Goal: Check status

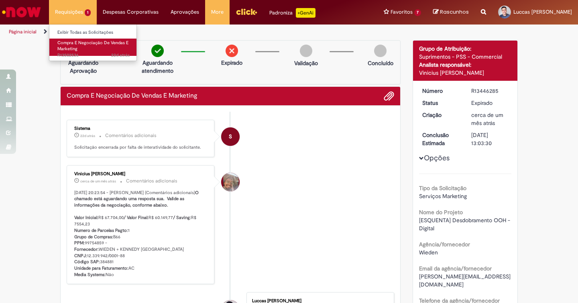
click at [81, 49] on link "Compra E Negociação De Vendas E Marketing 22d atrás 22 dias atrás R13502536" at bounding box center [93, 47] width 88 height 17
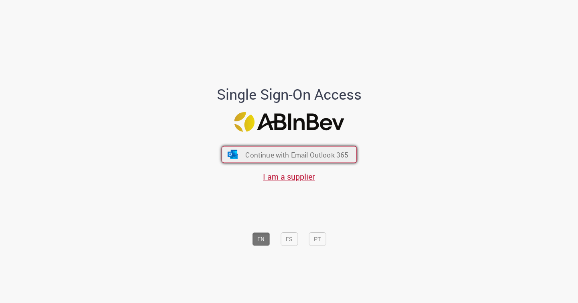
click at [246, 161] on button "Continue with Email Outlook 365" at bounding box center [288, 154] width 135 height 17
click at [241, 160] on button "Continue with Email Outlook 365" at bounding box center [288, 154] width 135 height 17
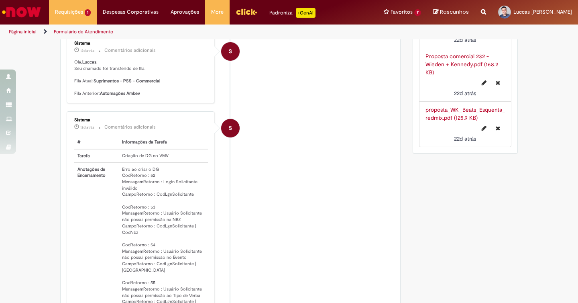
scroll to position [544, 0]
